Goal: Information Seeking & Learning: Compare options

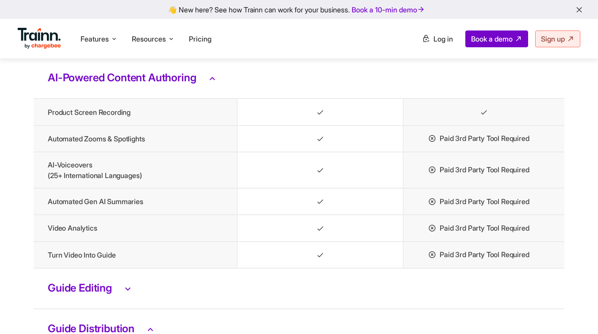
scroll to position [1873, 0]
click at [92, 309] on td "Guide Editing" at bounding box center [299, 289] width 530 height 41
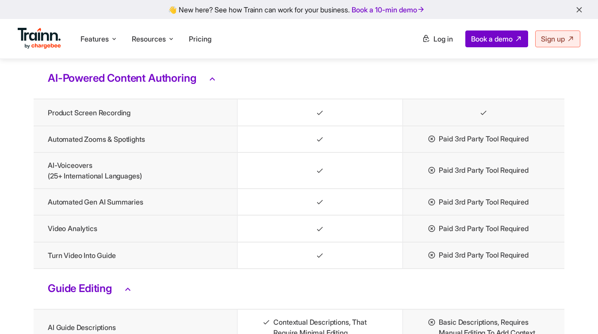
click at [96, 295] on h3 "Guide Editing" at bounding box center [299, 288] width 502 height 11
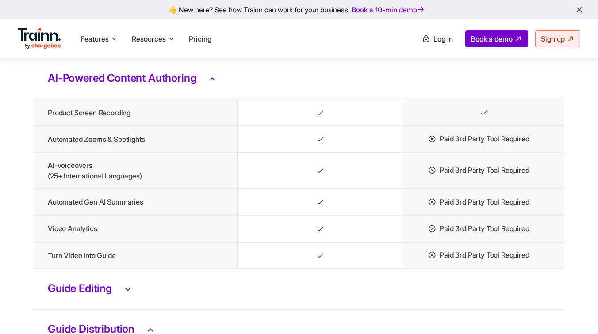
click at [96, 295] on h3 "Guide Editing" at bounding box center [299, 288] width 502 height 11
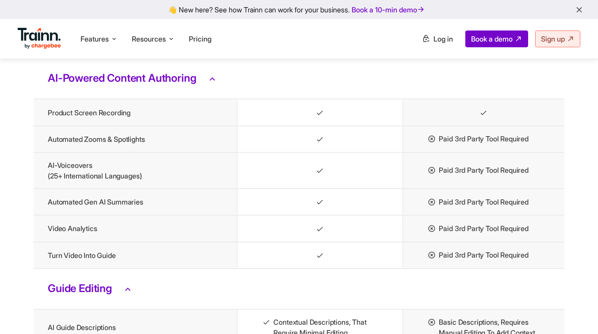
click at [96, 295] on h3 "Guide Editing" at bounding box center [299, 288] width 502 height 11
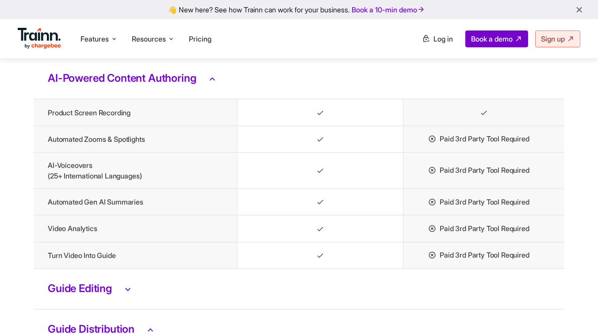
click at [96, 295] on h3 "Guide Editing" at bounding box center [299, 288] width 502 height 11
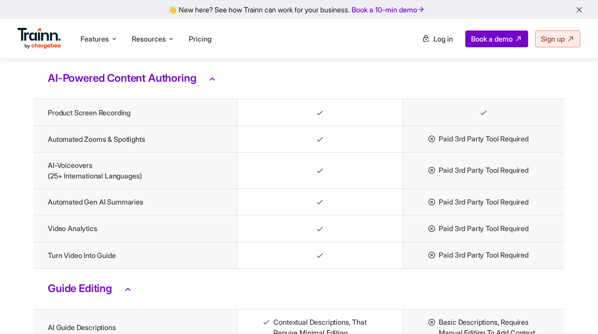
click at [96, 295] on h3 "Guide Editing" at bounding box center [299, 288] width 502 height 11
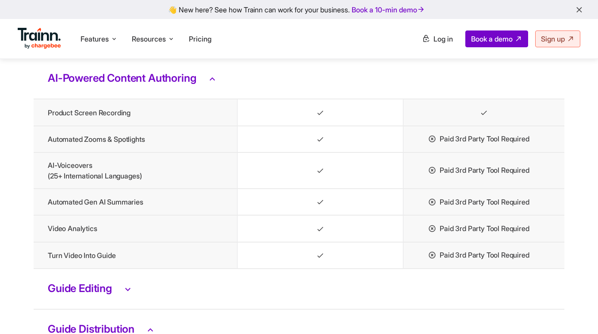
click at [96, 295] on h3 "Guide Editing" at bounding box center [299, 288] width 502 height 11
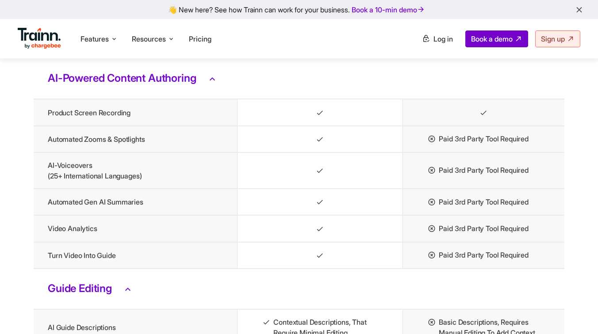
click at [96, 295] on h3 "Guide Editing" at bounding box center [299, 288] width 502 height 11
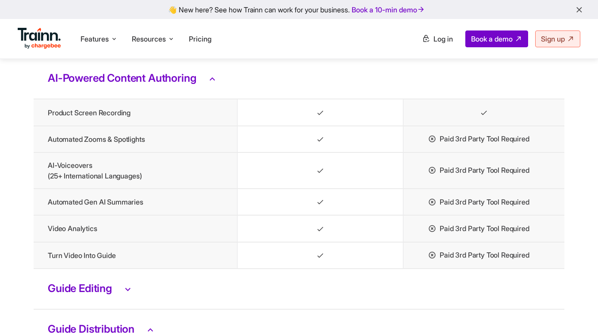
click at [96, 295] on h3 "Guide Editing" at bounding box center [299, 288] width 502 height 11
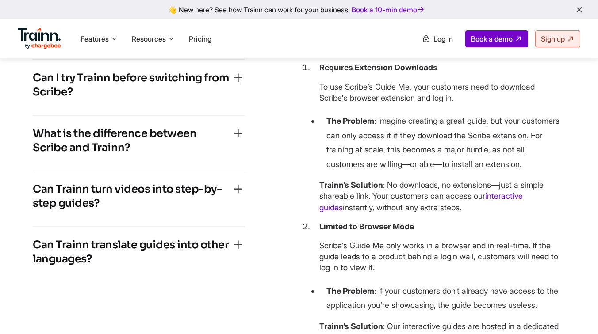
scroll to position [2762, 1]
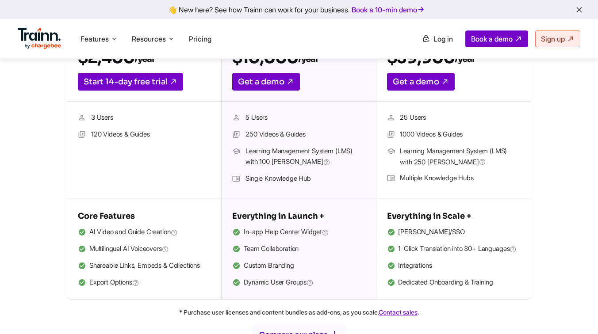
scroll to position [191, 0]
